Goal: Task Accomplishment & Management: Manage account settings

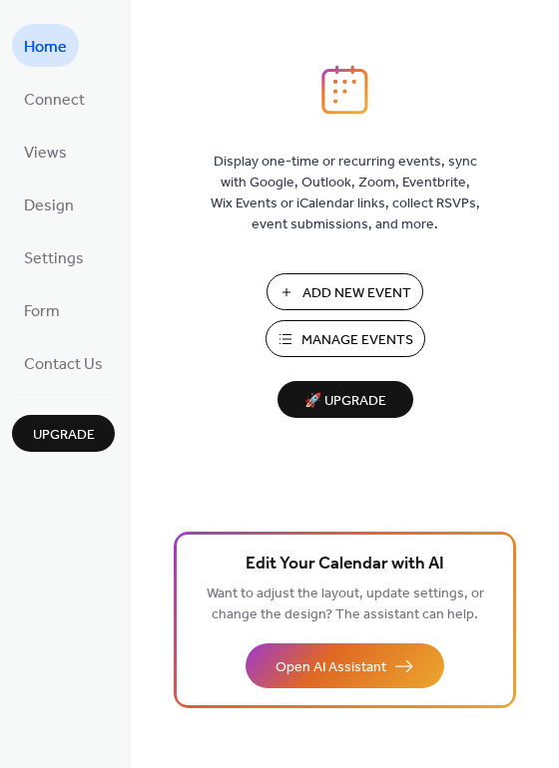
click at [295, 341] on button "Manage Events" at bounding box center [345, 338] width 160 height 37
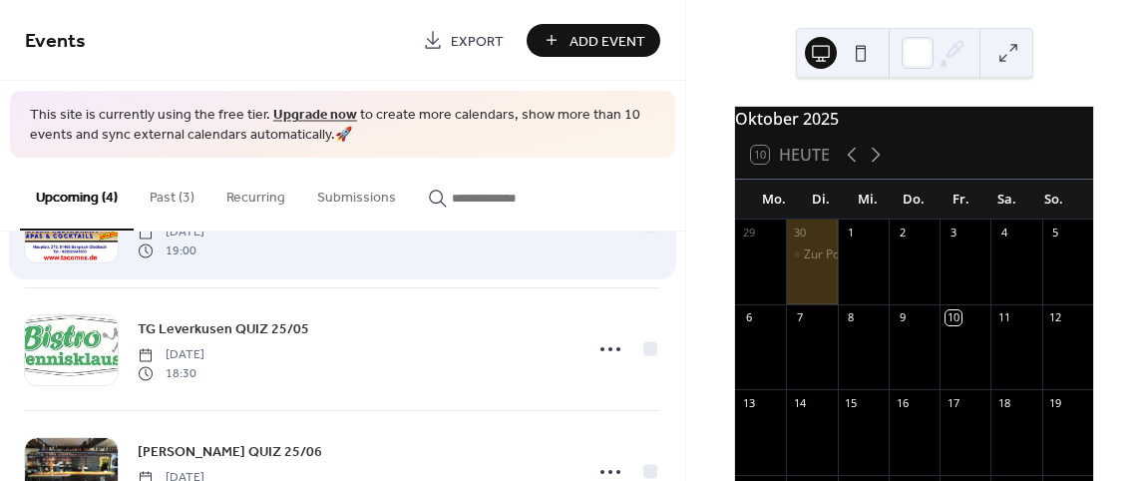
scroll to position [100, 0]
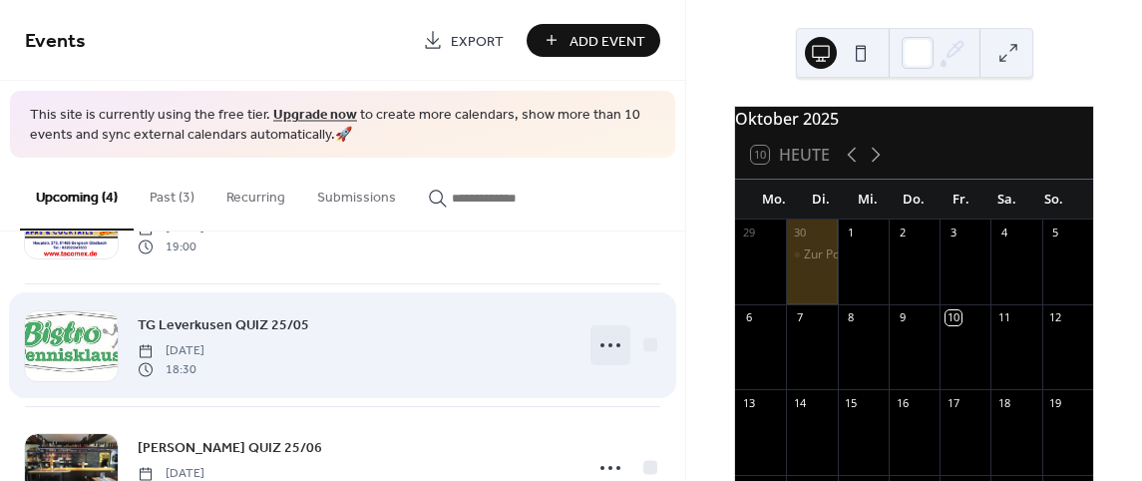
click at [607, 342] on icon at bounding box center [611, 345] width 32 height 32
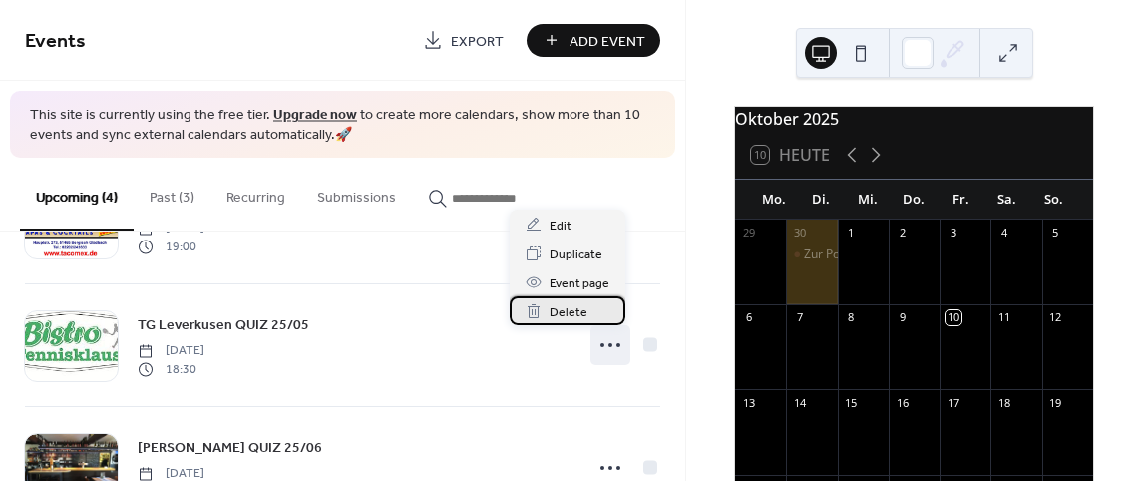
click at [560, 308] on span "Delete" at bounding box center [569, 312] width 38 height 21
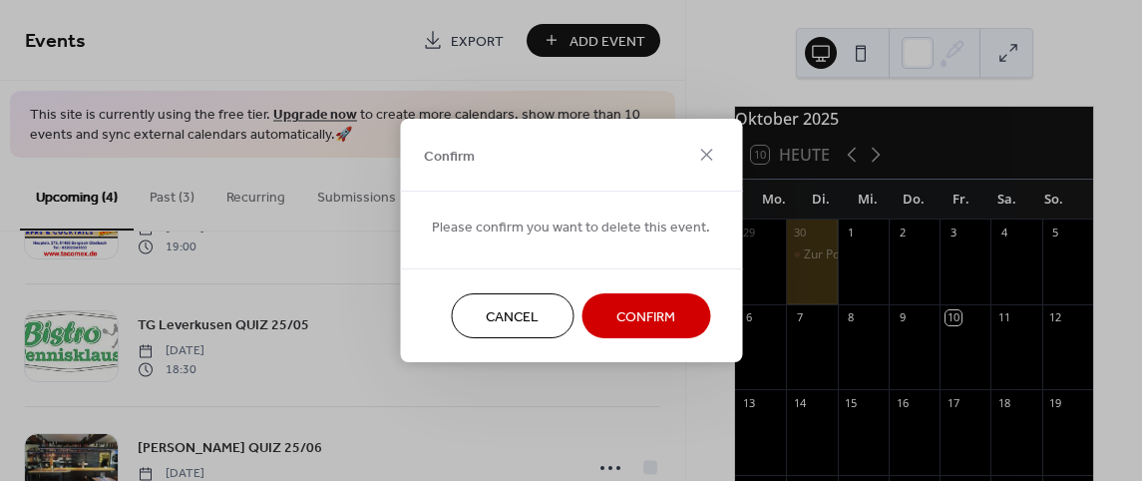
click at [593, 312] on button "Confirm" at bounding box center [646, 315] width 129 height 45
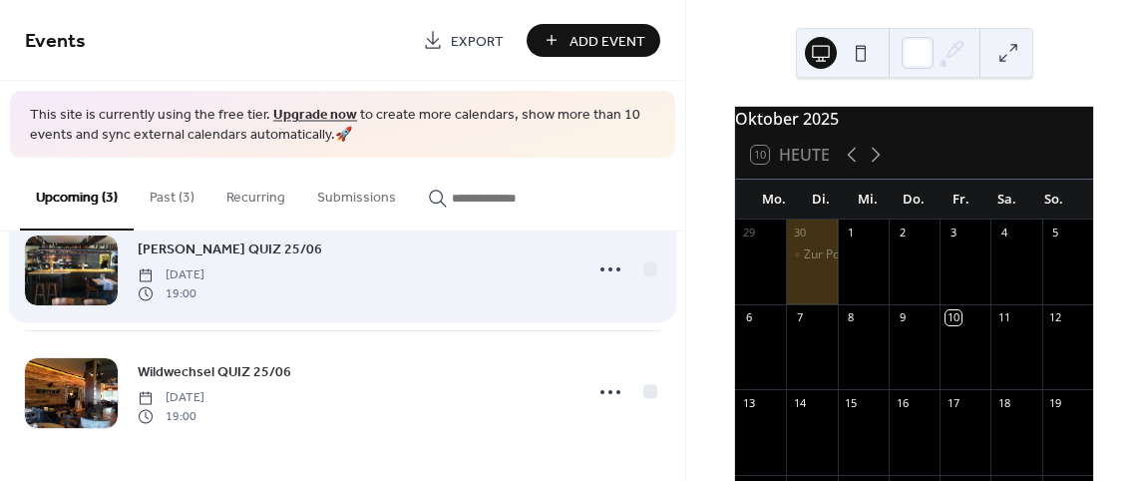
scroll to position [178, 0]
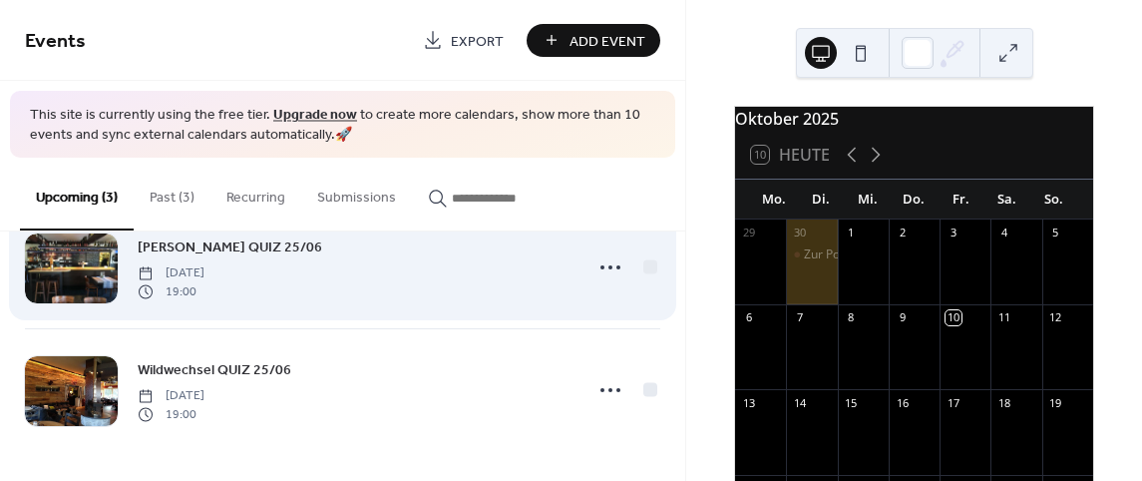
click at [532, 303] on div "Rossini QUIZ 25/06 Thursday, November 13, 2025 19:00" at bounding box center [342, 268] width 635 height 122
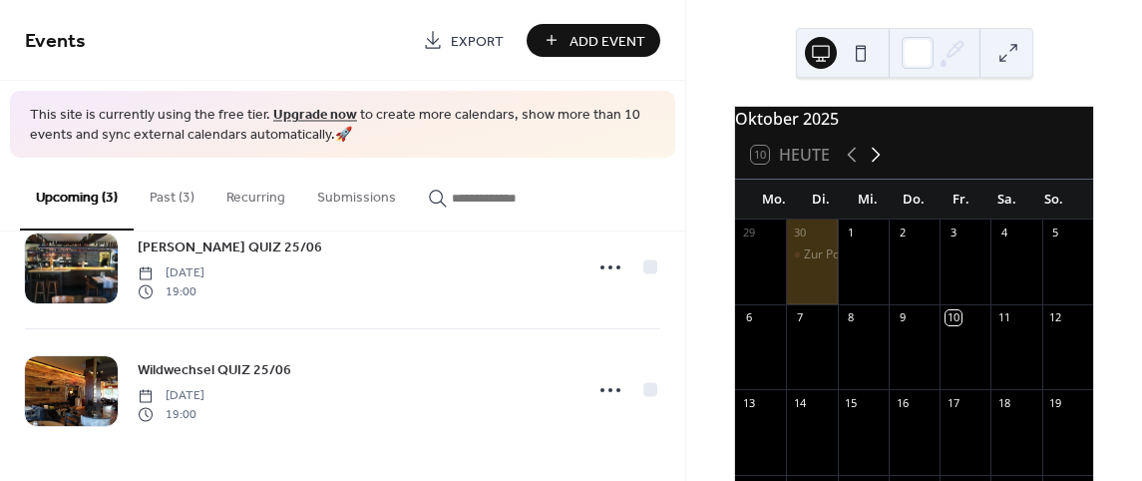
click at [871, 167] on icon at bounding box center [876, 155] width 24 height 24
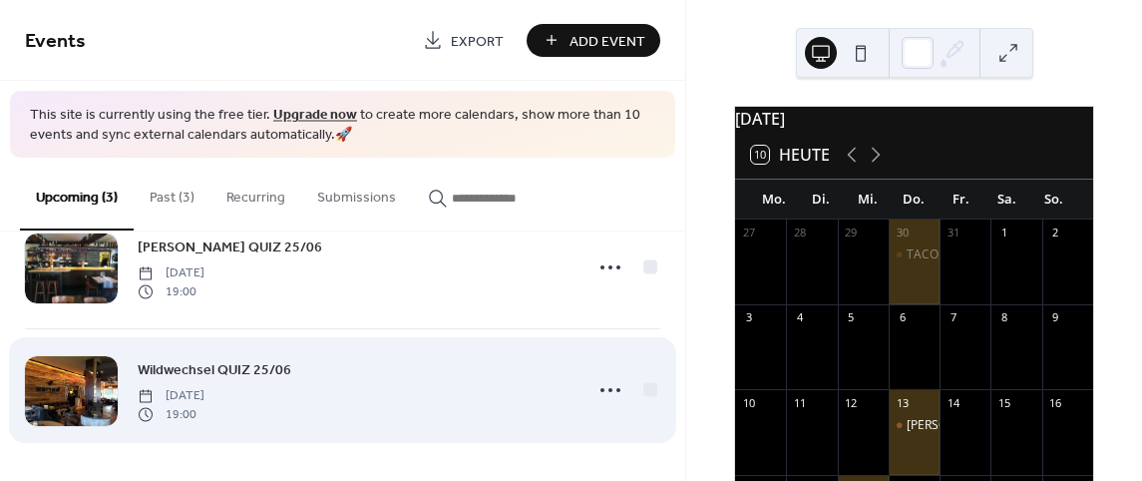
click at [531, 369] on div "Wildwechsel QUIZ 25/06 Wednesday, November 19, 2025 19:00" at bounding box center [354, 390] width 433 height 64
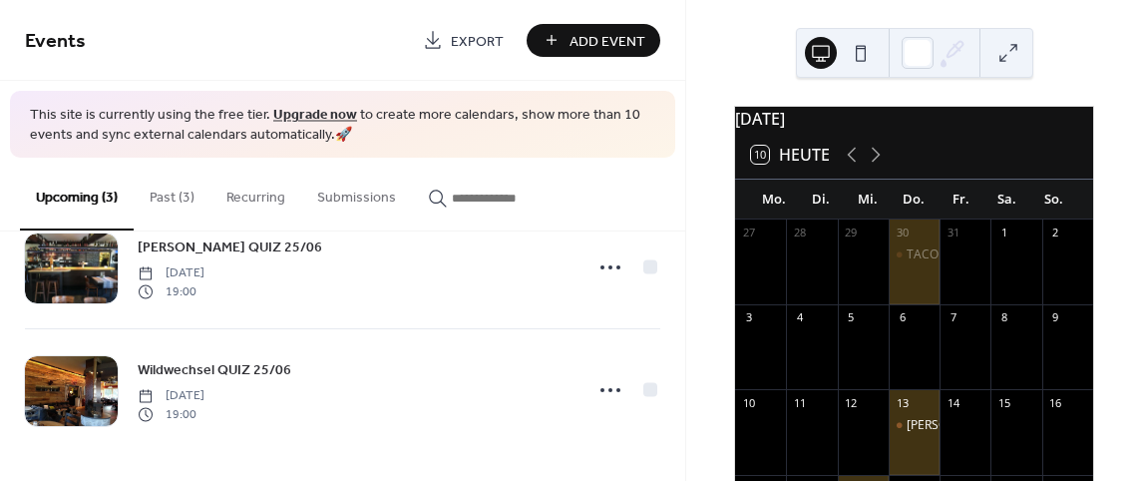
click at [1107, 66] on div "November 2025 10 Heute Mo. Di. Mi. Do. Fr. Sa. So. 27 28 29 30 TACO MEX QUIZ 25…" at bounding box center [914, 240] width 456 height 481
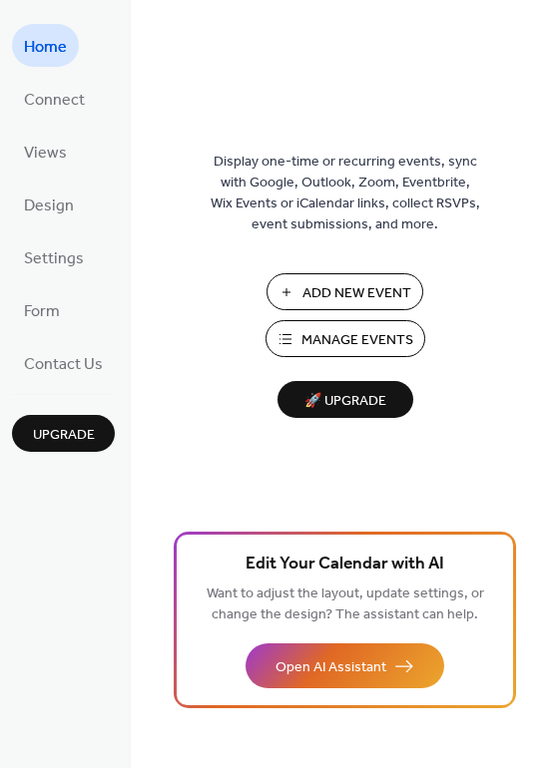
click at [329, 288] on span "Add New Event" at bounding box center [356, 293] width 109 height 21
click at [346, 338] on span "Manage Events" at bounding box center [357, 340] width 112 height 21
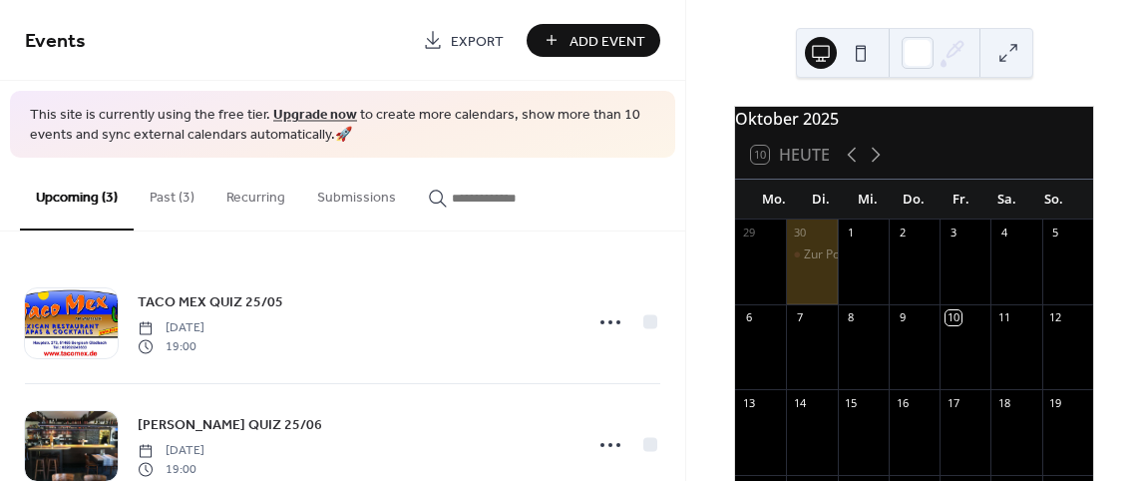
click at [165, 199] on button "Past (3)" at bounding box center [172, 193] width 77 height 71
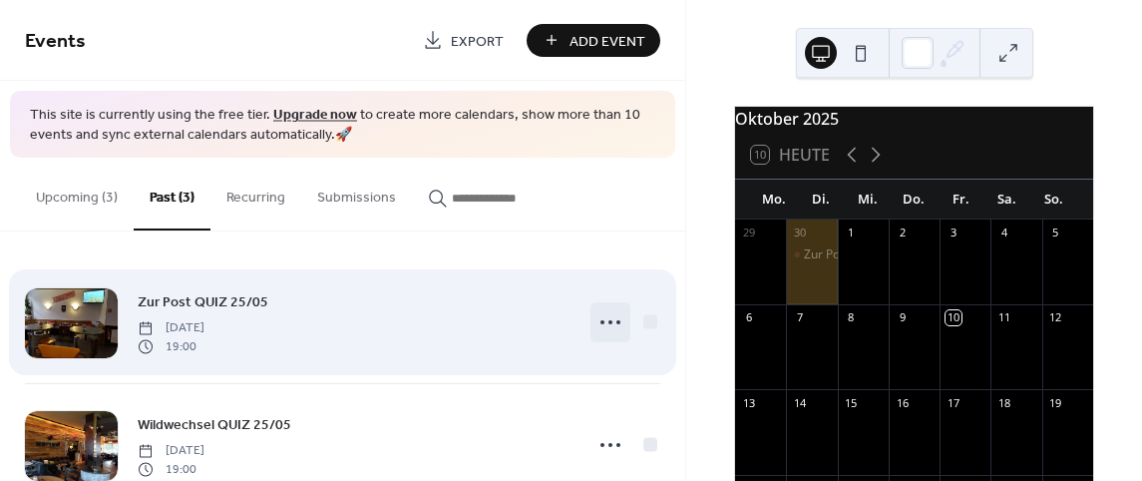
click at [609, 322] on circle at bounding box center [611, 322] width 4 height 4
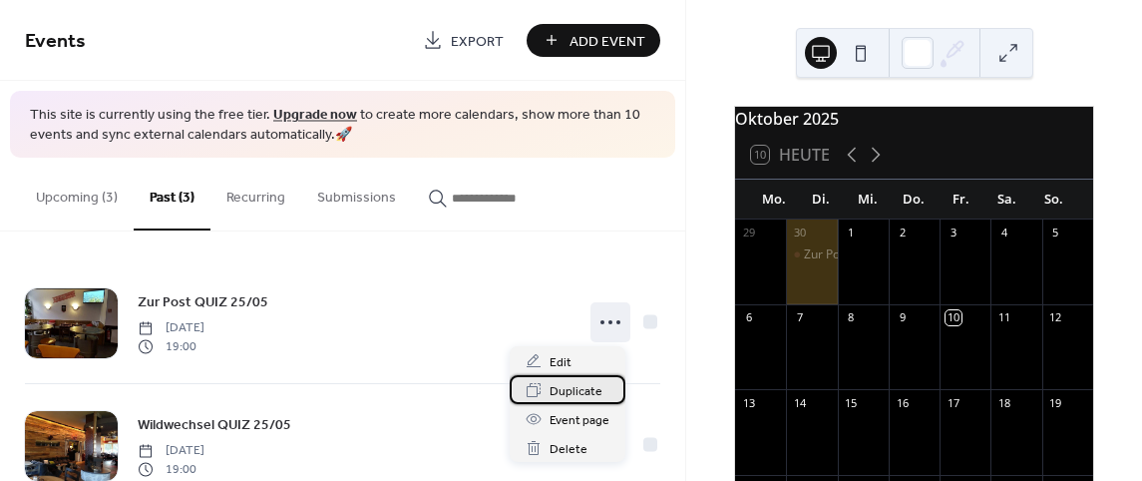
click at [573, 391] on span "Duplicate" at bounding box center [576, 391] width 53 height 21
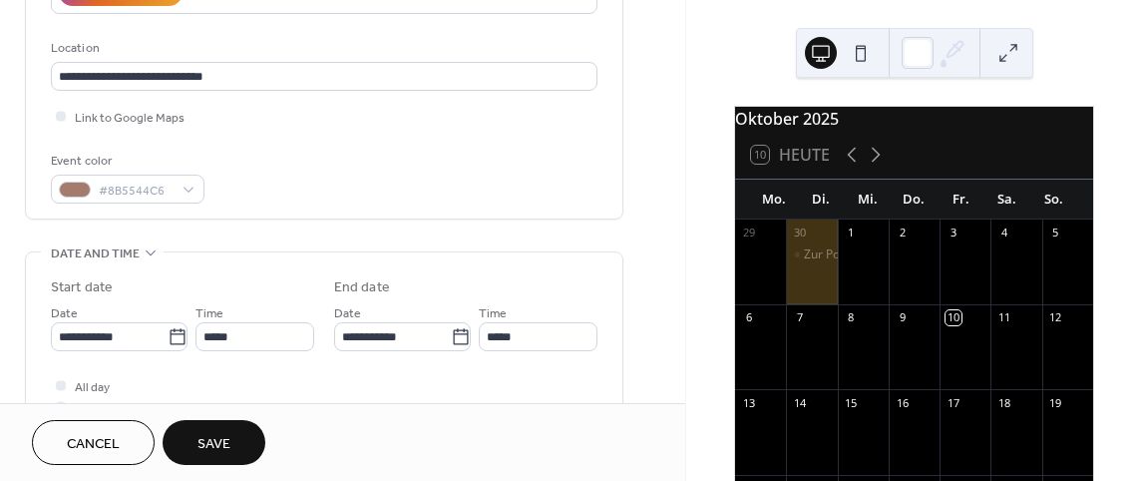
scroll to position [399, 0]
type input "**********"
click at [170, 341] on icon at bounding box center [177, 335] width 15 height 16
click at [168, 341] on input "**********" at bounding box center [109, 335] width 117 height 29
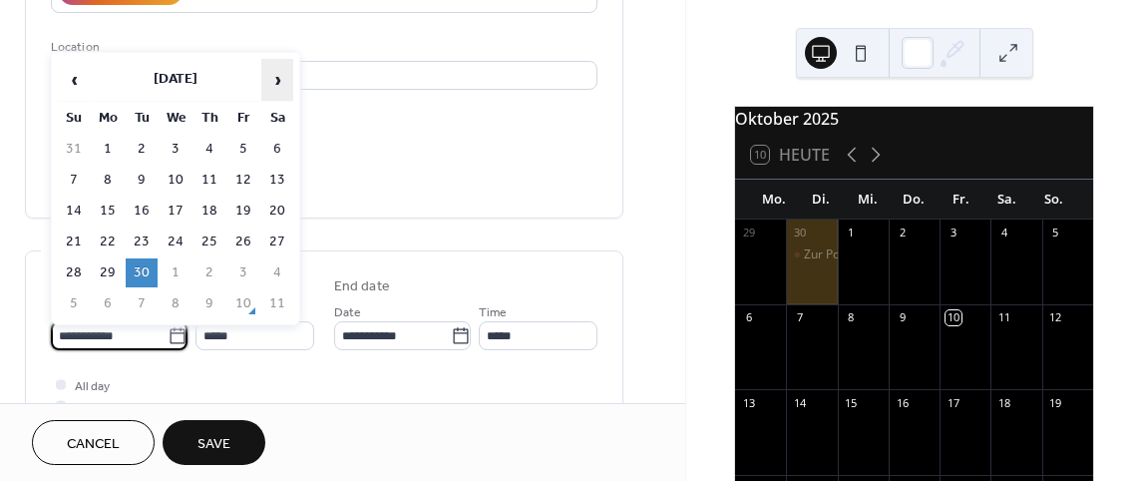
click at [262, 71] on span "›" at bounding box center [277, 80] width 30 height 40
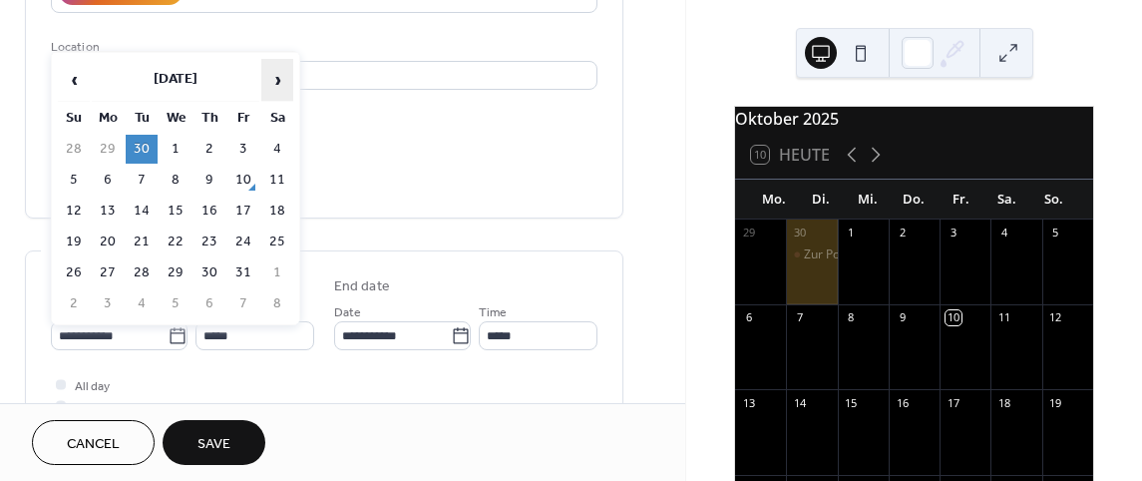
click at [282, 88] on span "›" at bounding box center [277, 80] width 30 height 40
click at [128, 265] on td "25" at bounding box center [142, 272] width 32 height 29
type input "**********"
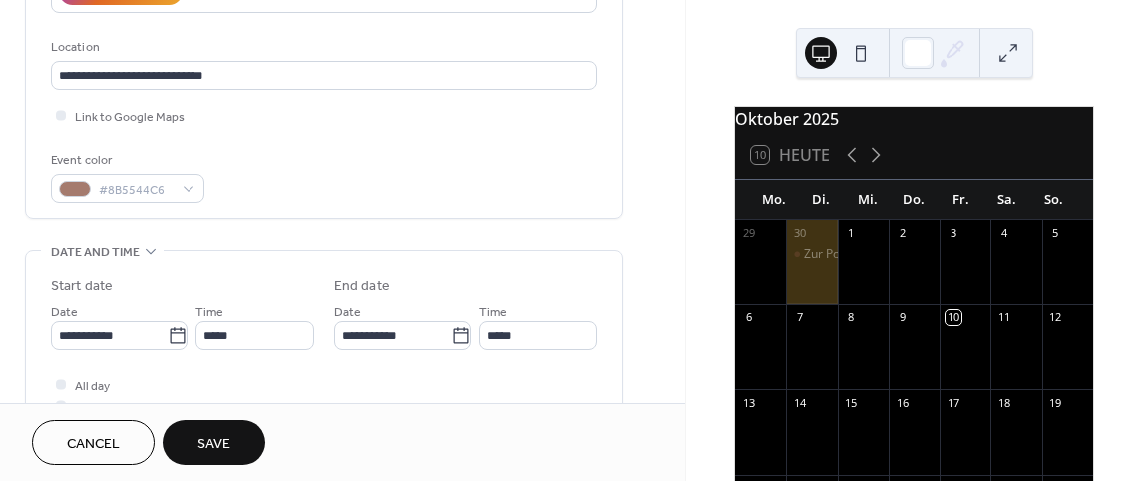
click at [211, 435] on span "Save" at bounding box center [214, 444] width 33 height 21
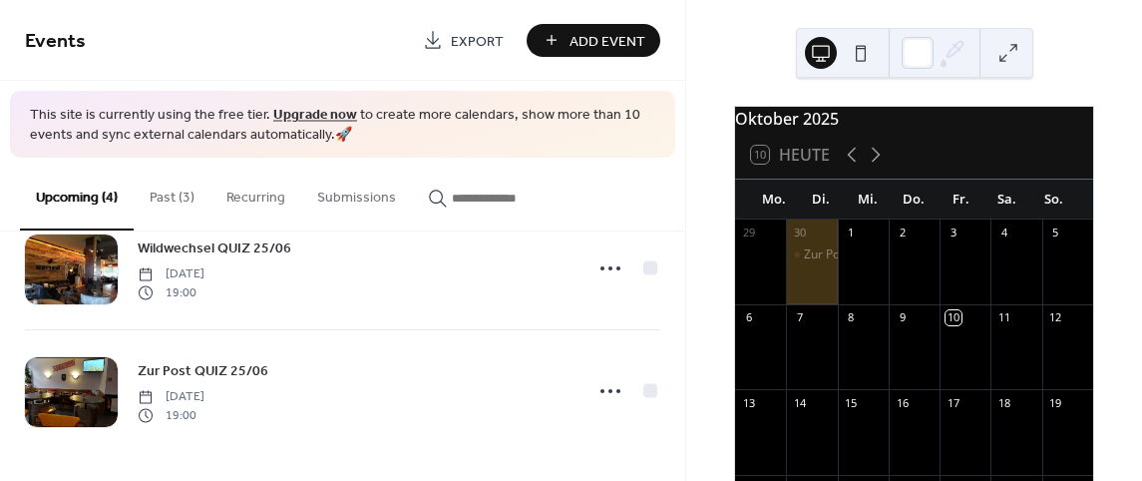
scroll to position [300, 0]
